Goal: Task Accomplishment & Management: Manage account settings

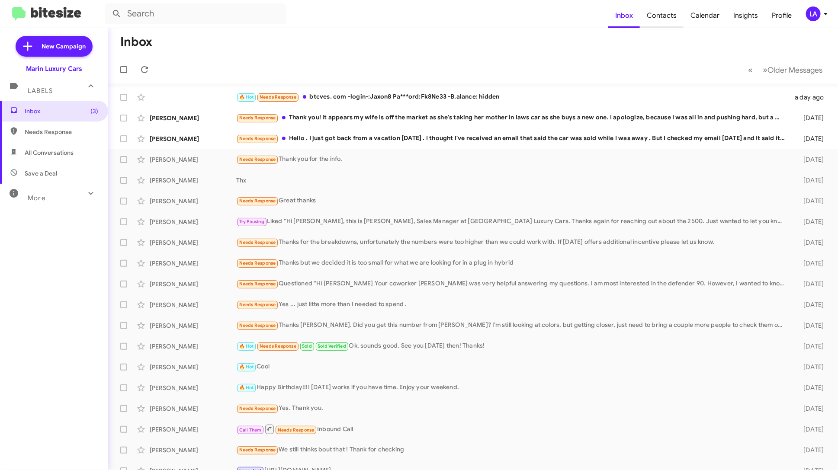
click at [667, 14] on span "Contacts" at bounding box center [662, 15] width 44 height 25
type input "in:groups"
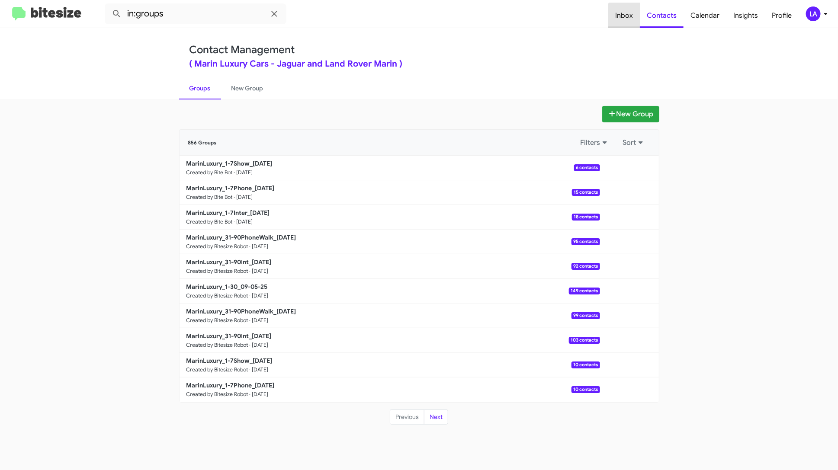
click at [628, 18] on span "Inbox" at bounding box center [624, 15] width 32 height 25
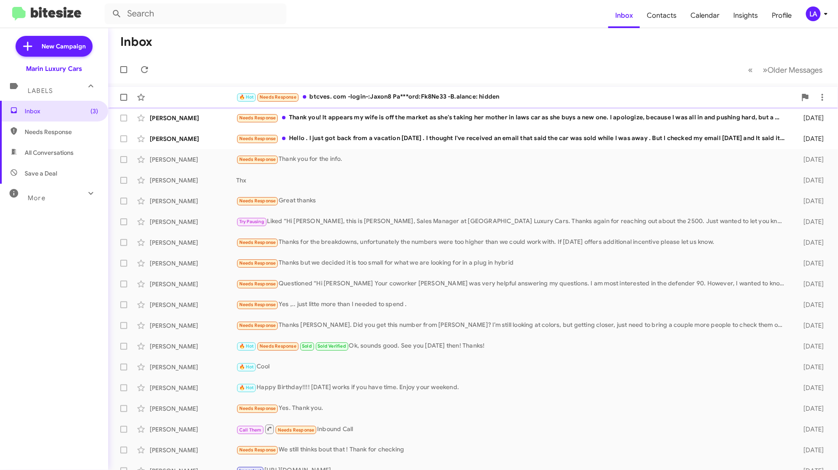
click at [566, 96] on div "🔥 Hot Needs Response btcves. com -login-:Jaxon8 Pa***ord:Fk8Ne33 -B.alance: hid…" at bounding box center [516, 97] width 560 height 10
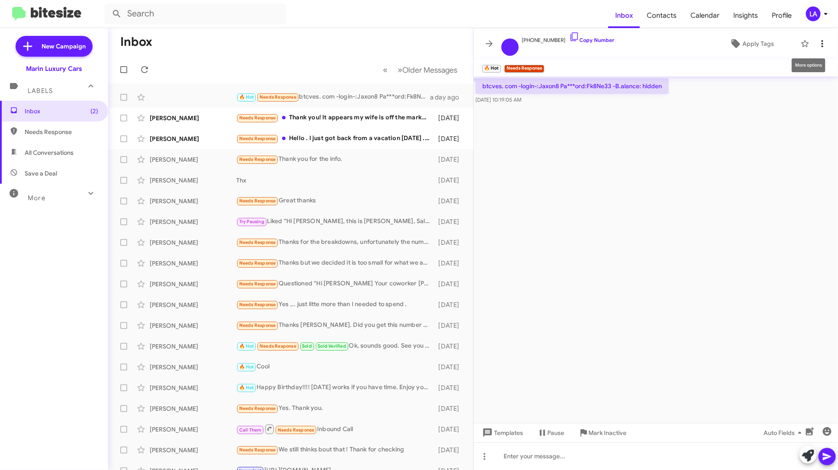
click at [826, 47] on icon at bounding box center [822, 44] width 10 height 10
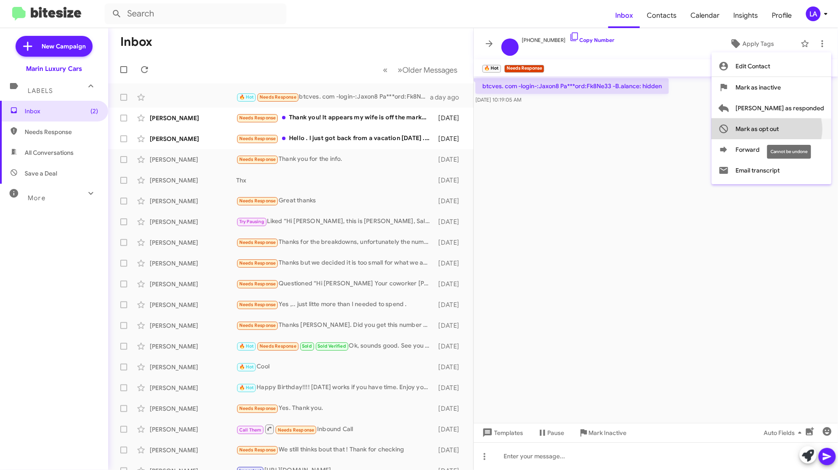
click at [779, 129] on span "Mark as opt out" at bounding box center [757, 129] width 43 height 21
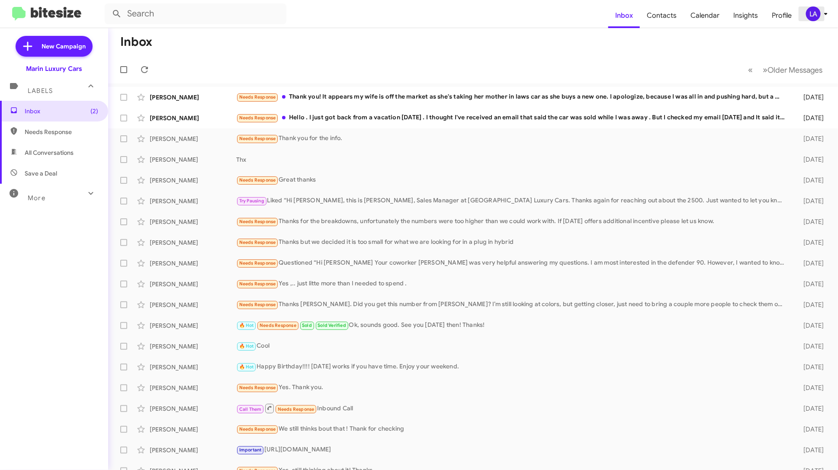
click at [822, 16] on icon at bounding box center [826, 14] width 10 height 10
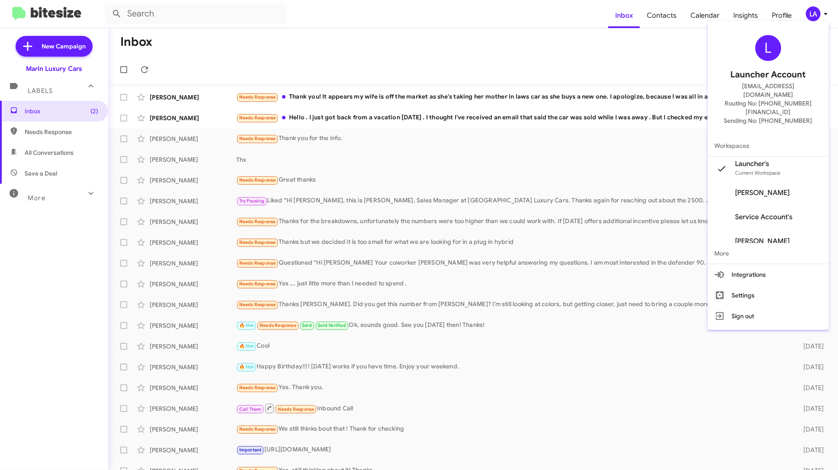
click at [660, 44] on div at bounding box center [419, 235] width 838 height 470
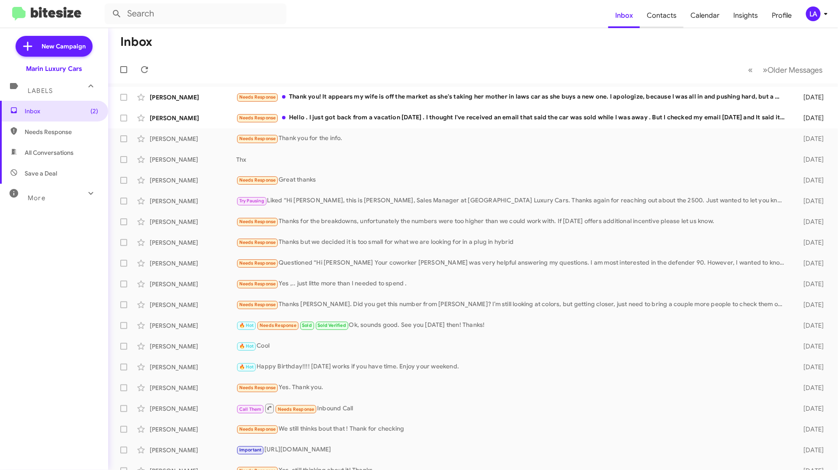
click at [666, 18] on span "Contacts" at bounding box center [662, 15] width 44 height 25
type input "in:groups"
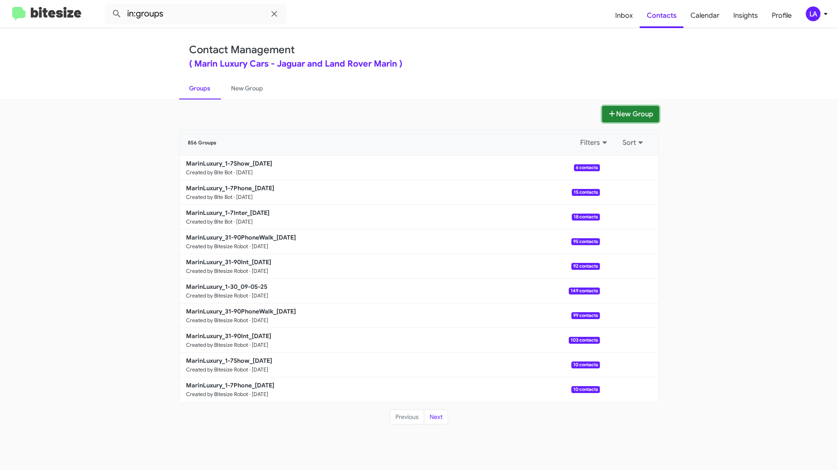
click at [631, 114] on button "New Group" at bounding box center [630, 114] width 57 height 16
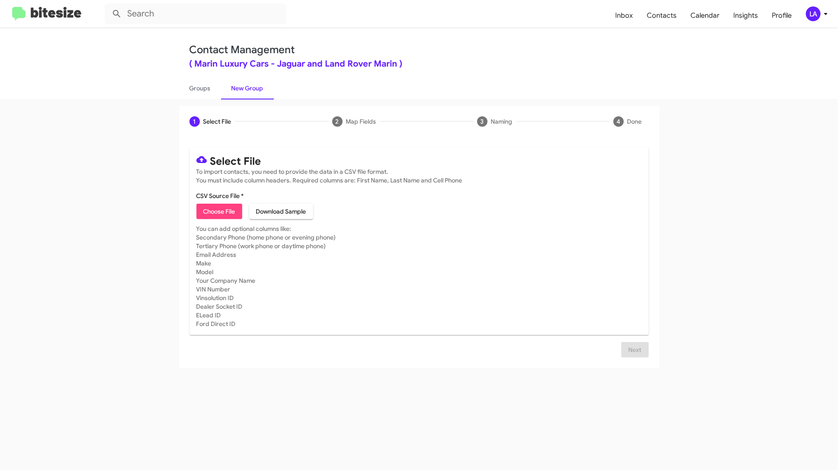
click at [238, 352] on div "Next" at bounding box center [419, 350] width 459 height 16
click at [627, 20] on span "Inbox" at bounding box center [624, 15] width 32 height 25
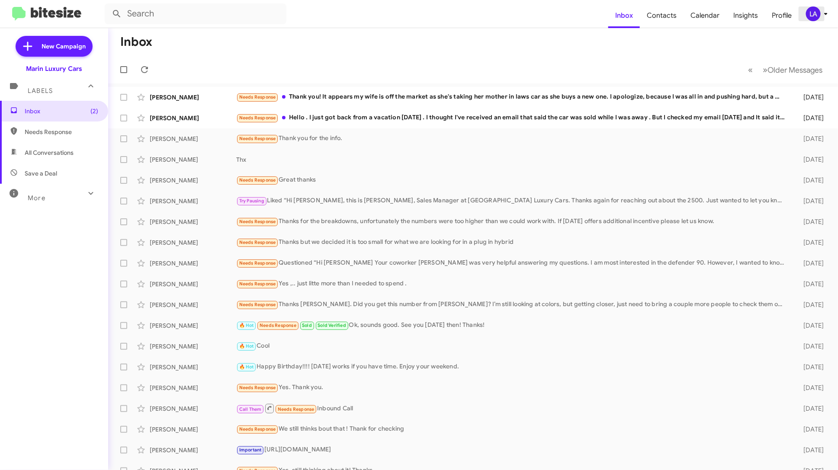
click at [818, 11] on div "LA" at bounding box center [813, 13] width 15 height 15
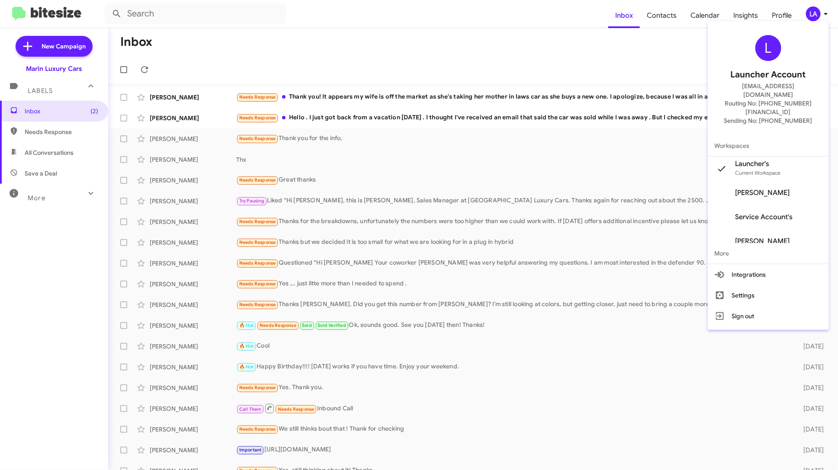
click at [784, 89] on span "[EMAIL_ADDRESS][DOMAIN_NAME]" at bounding box center [768, 90] width 100 height 17
copy span "[EMAIL_ADDRESS][DOMAIN_NAME]"
click at [373, 54] on div at bounding box center [419, 235] width 838 height 470
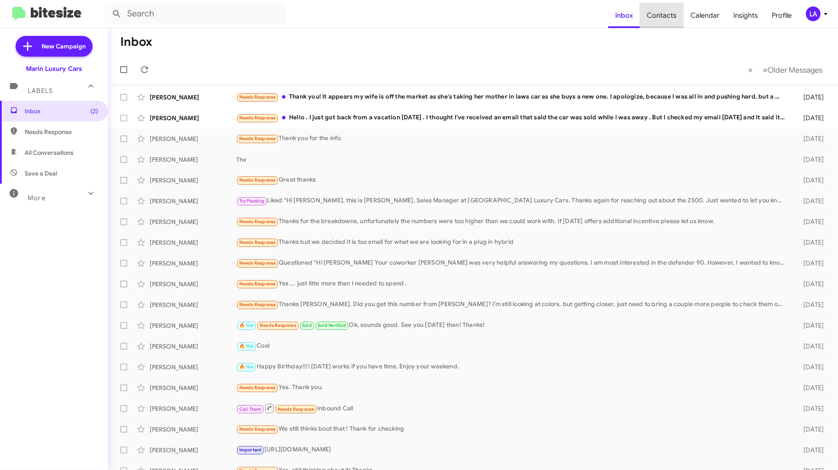
click at [670, 10] on span "Contacts" at bounding box center [662, 15] width 44 height 25
type input "in:groups"
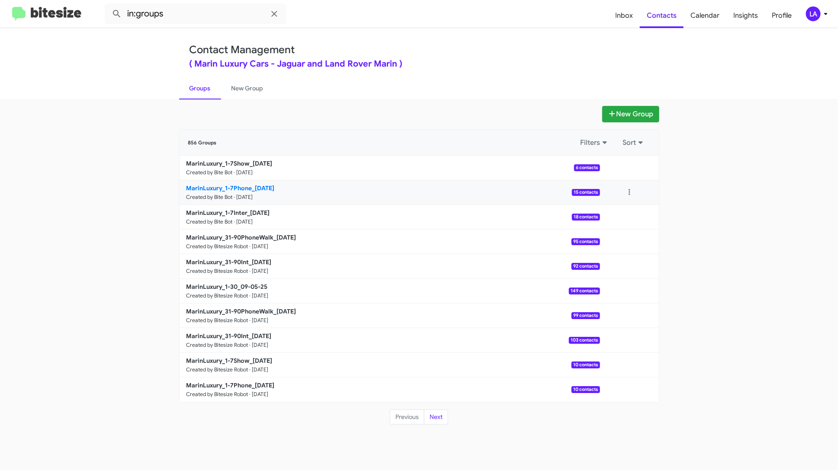
click at [382, 184] on p "MarinLuxury_1-7Phone_[DATE]" at bounding box center [389, 188] width 407 height 9
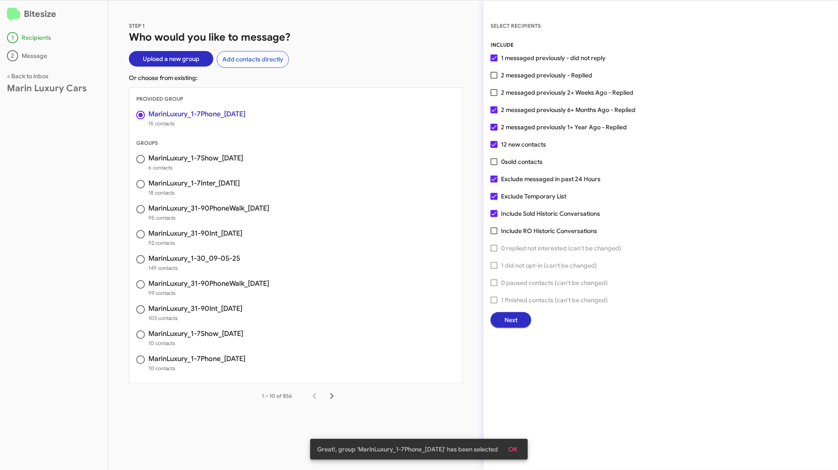
click at [516, 318] on span "Next" at bounding box center [510, 320] width 13 height 16
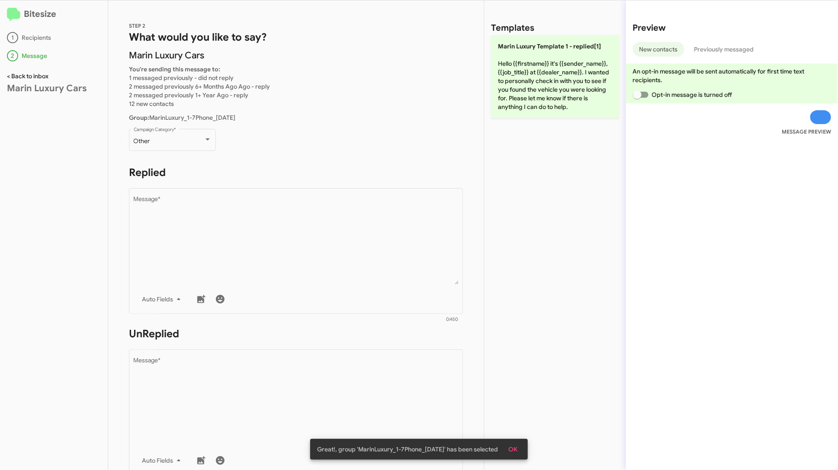
click at [42, 77] on link "< Back to inbox" at bounding box center [28, 76] width 42 height 8
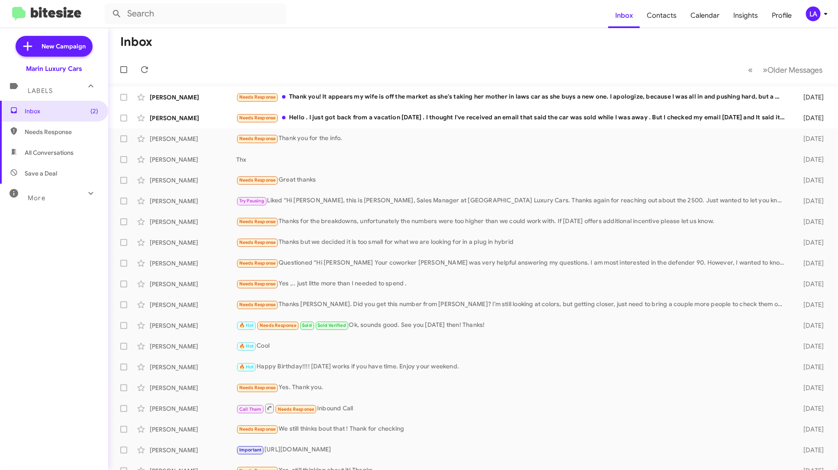
click at [817, 11] on div "LA" at bounding box center [813, 13] width 15 height 15
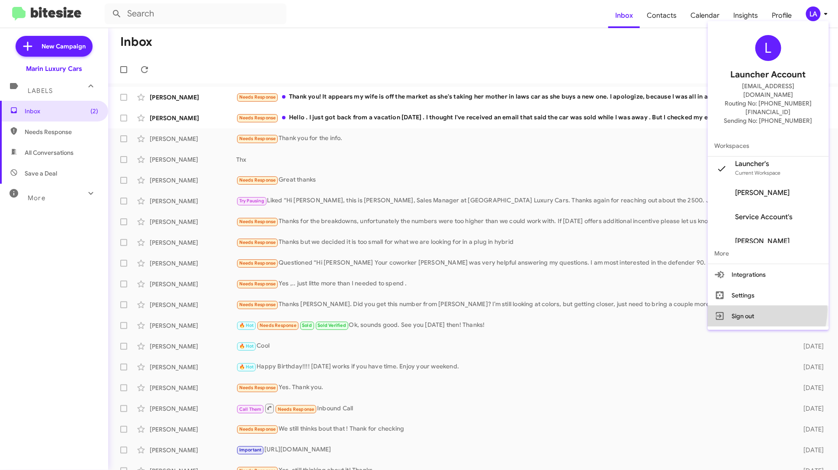
click at [756, 306] on button "Sign out" at bounding box center [768, 316] width 121 height 21
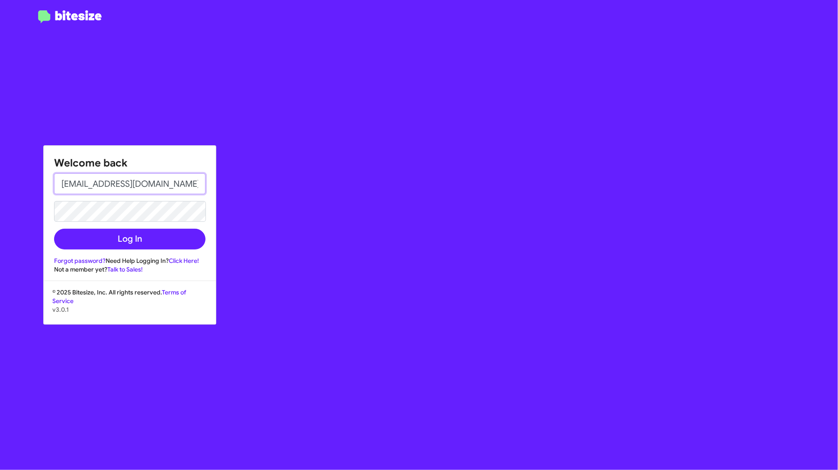
click at [154, 188] on input "[EMAIL_ADDRESS][DOMAIN_NAME]" at bounding box center [129, 183] width 151 height 21
type input "[EMAIL_ADDRESS][DOMAIN_NAME]"
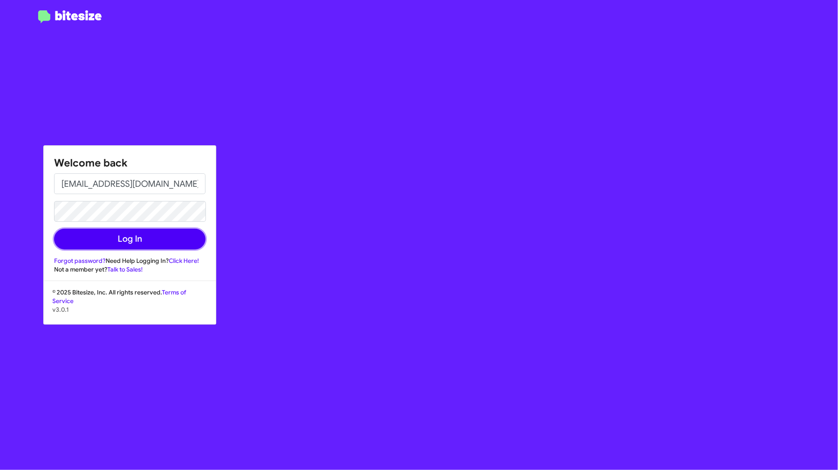
click at [163, 247] on button "Log In" at bounding box center [129, 239] width 151 height 21
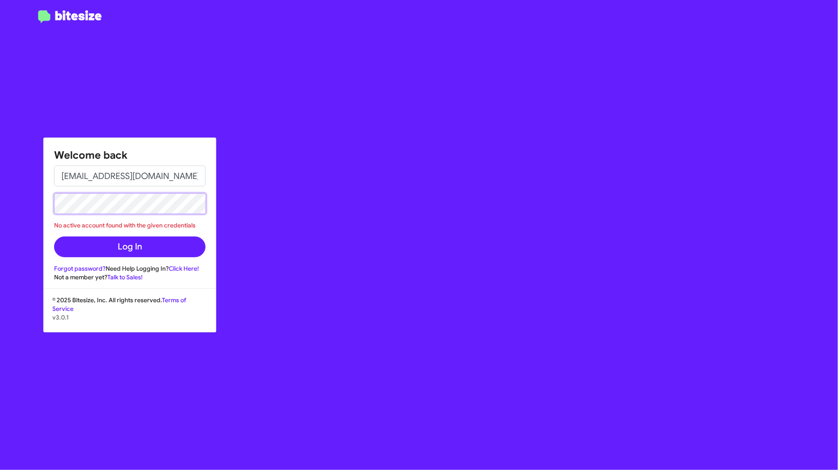
click at [54, 237] on button "Log In" at bounding box center [129, 247] width 151 height 21
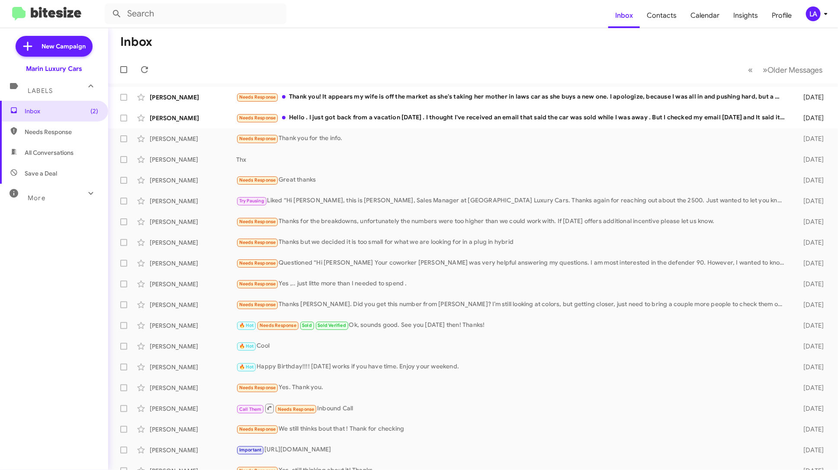
click at [819, 11] on div "LA" at bounding box center [813, 13] width 15 height 15
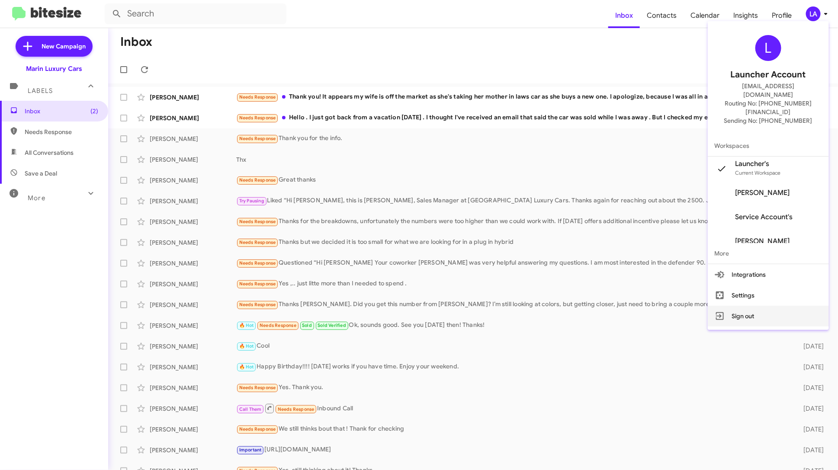
click at [741, 306] on button "Sign out" at bounding box center [768, 316] width 121 height 21
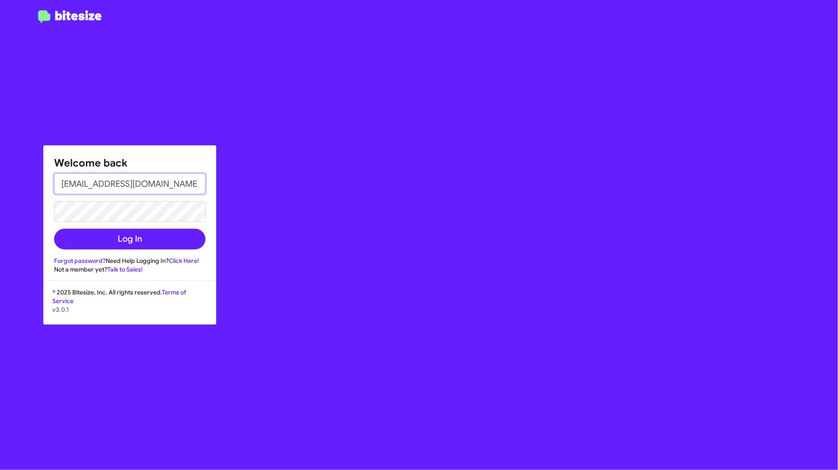
click at [177, 186] on input "[EMAIL_ADDRESS][DOMAIN_NAME]" at bounding box center [129, 183] width 151 height 21
type input "[PERSON_NAME][EMAIL_ADDRESS][DOMAIN_NAME]"
click at [150, 234] on button "Log In" at bounding box center [129, 239] width 151 height 21
